Goal: Task Accomplishment & Management: Use online tool/utility

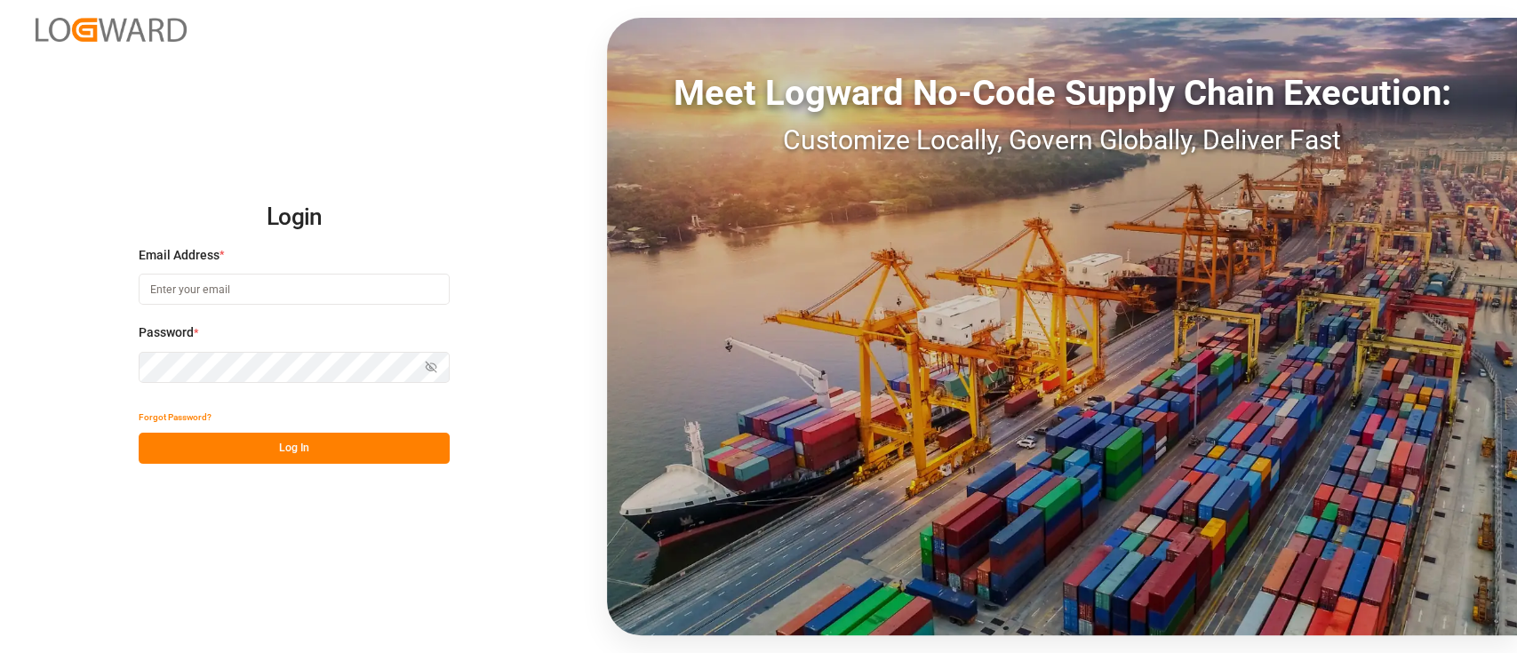
type input "[PERSON_NAME][EMAIL_ADDRESS][PERSON_NAME][DOMAIN_NAME]"
click at [306, 451] on button "Log In" at bounding box center [294, 448] width 311 height 31
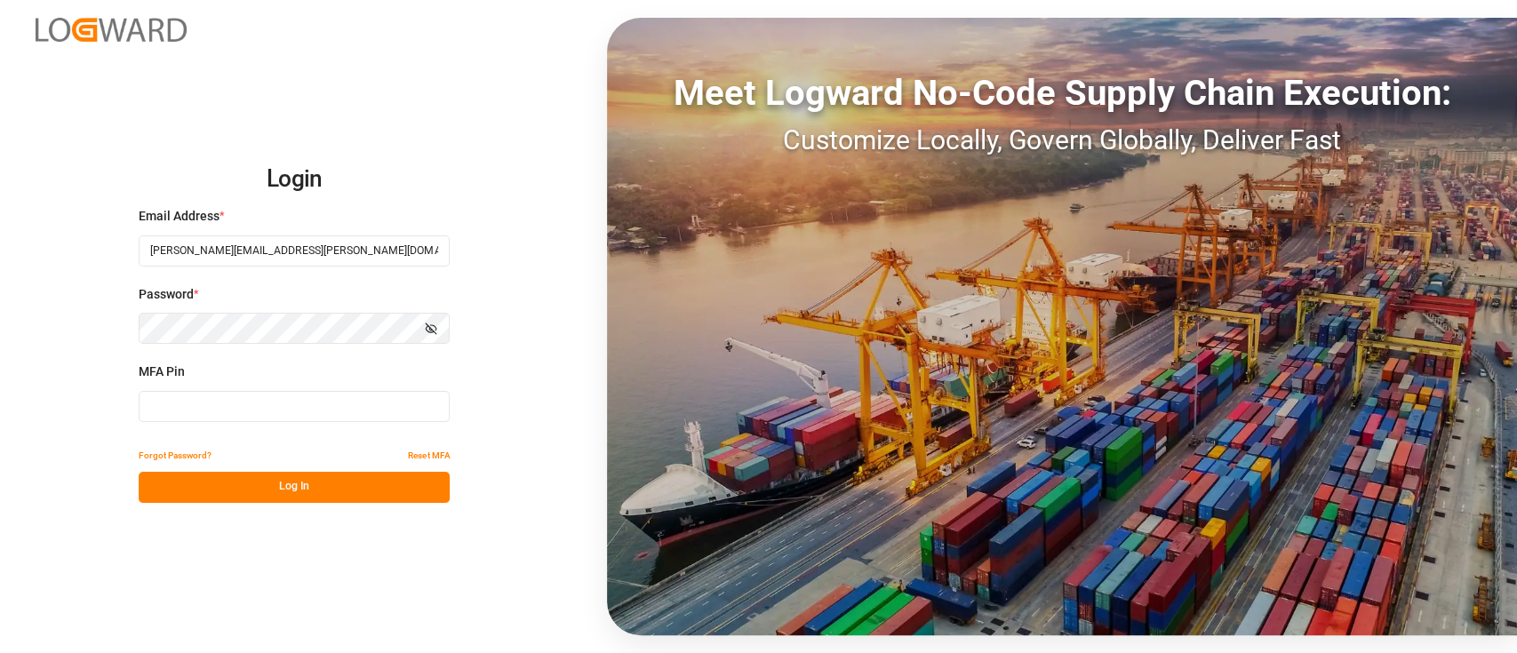
click at [303, 409] on input at bounding box center [294, 406] width 311 height 31
type input "4"
type input "995264"
click at [275, 487] on button "Log In" at bounding box center [294, 487] width 311 height 31
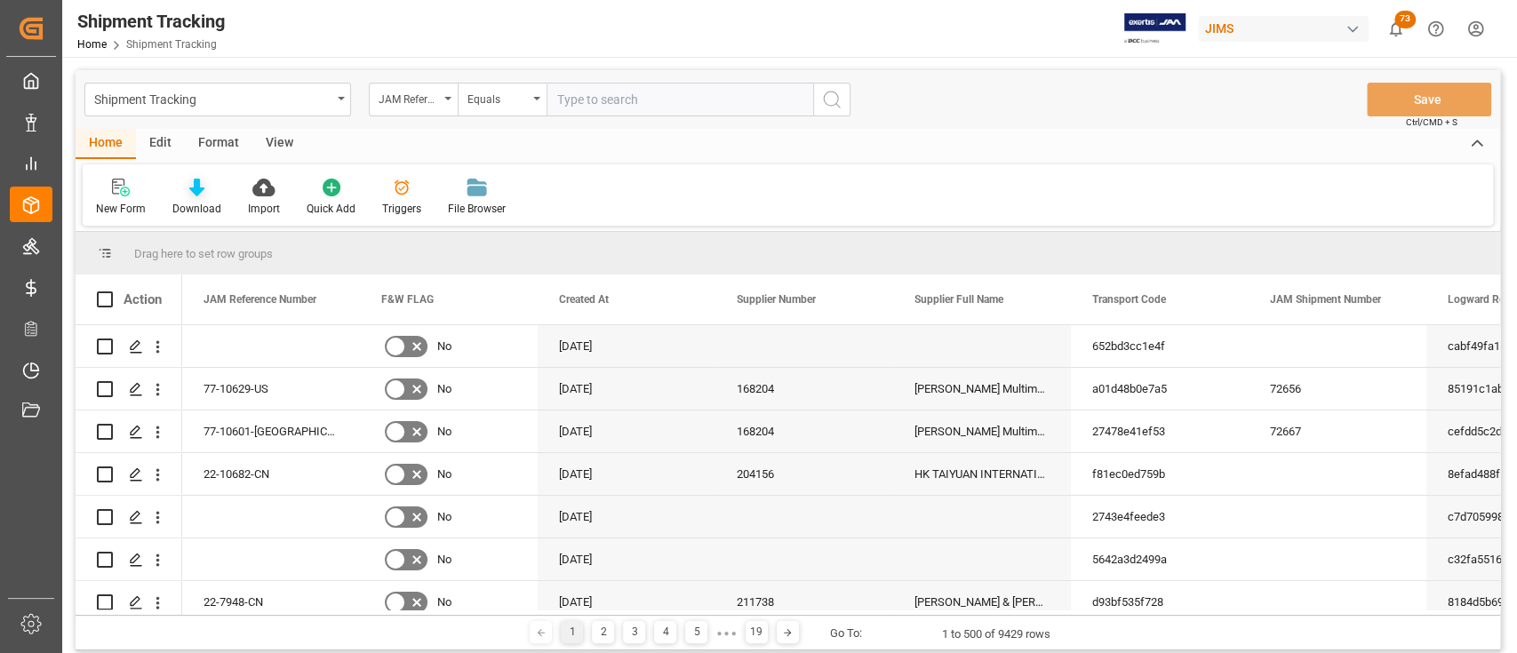
click at [196, 189] on icon at bounding box center [196, 188] width 15 height 18
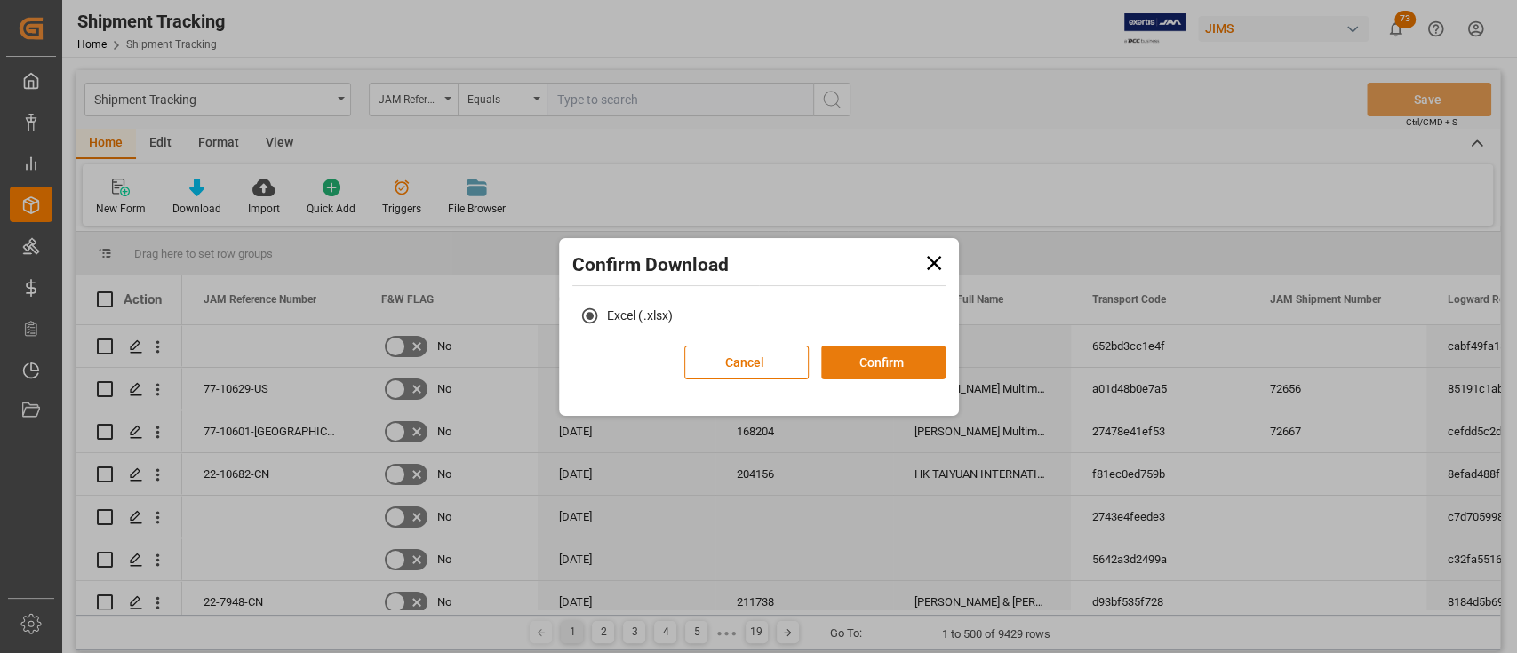
click at [903, 363] on button "Confirm" at bounding box center [883, 363] width 124 height 34
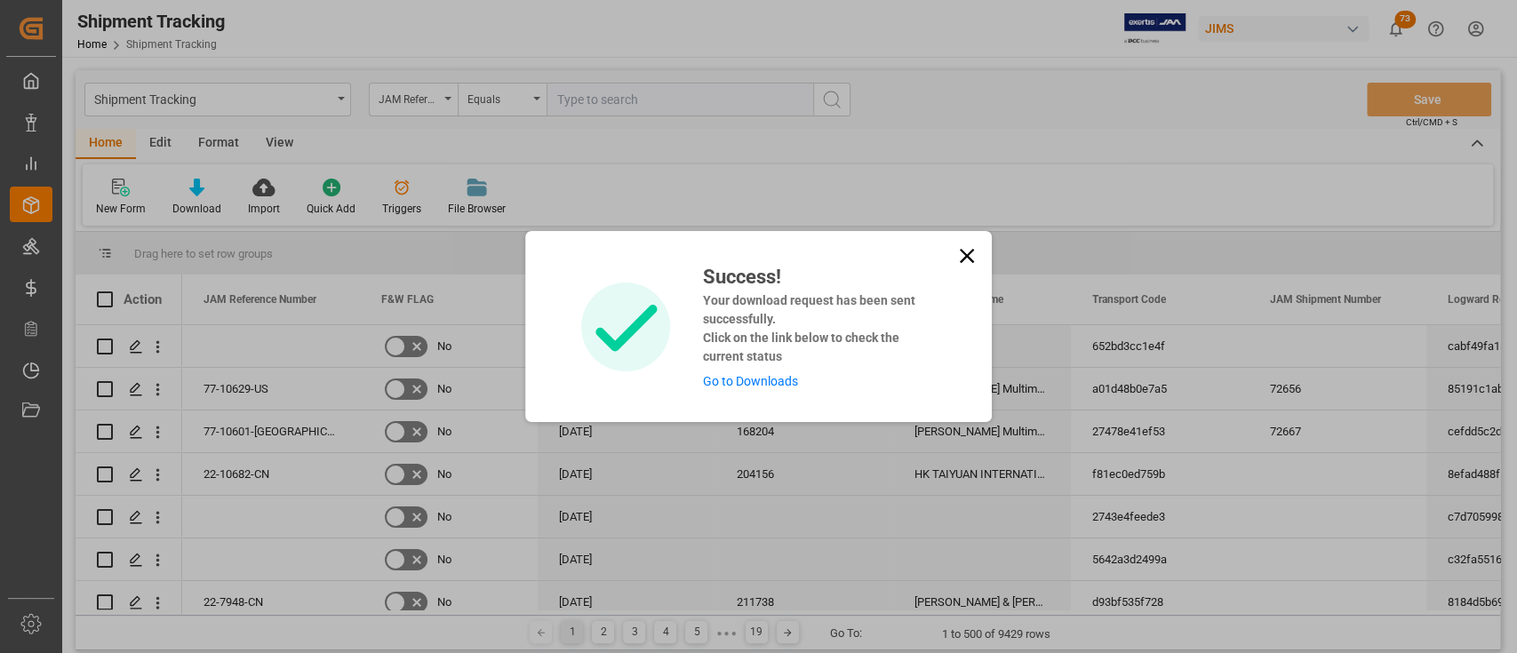
click at [759, 379] on link "Go to Downloads" at bounding box center [749, 381] width 95 height 14
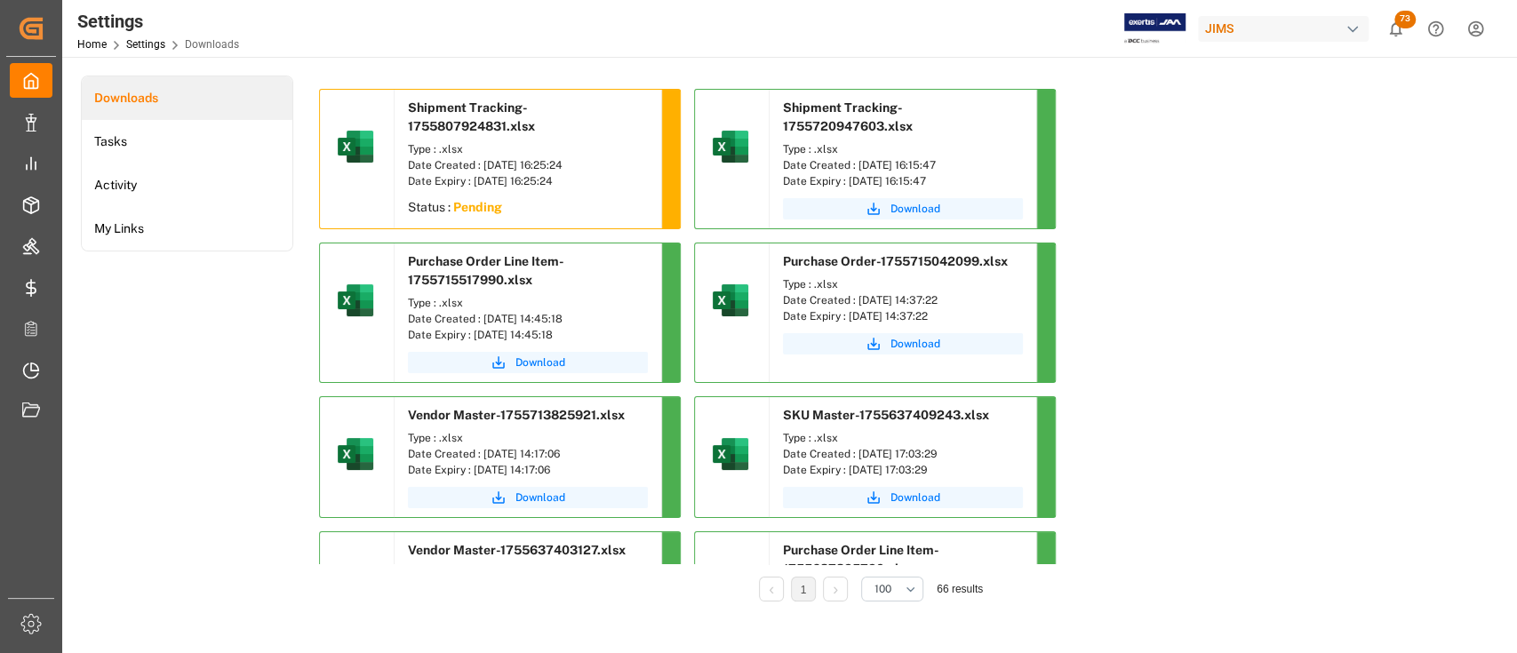
click at [166, 355] on div "Downloads Tasks Activity My Links" at bounding box center [187, 351] width 212 height 551
